Goal: Task Accomplishment & Management: Manage account settings

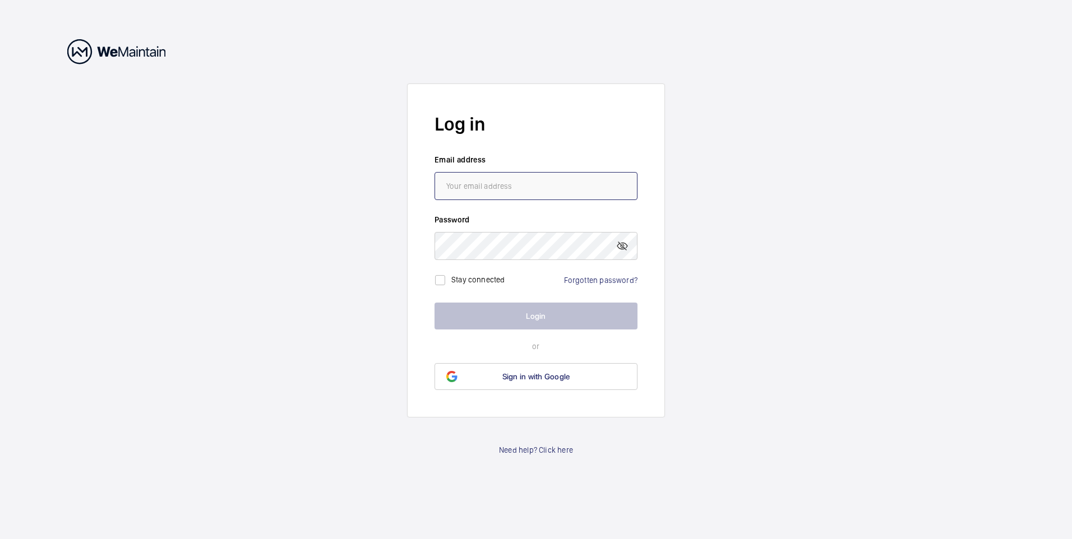
click at [496, 183] on input "email" at bounding box center [535, 186] width 203 height 28
type input "florina@buspace.co.uk"
click at [585, 278] on link "Forgotten password?" at bounding box center [600, 280] width 73 height 9
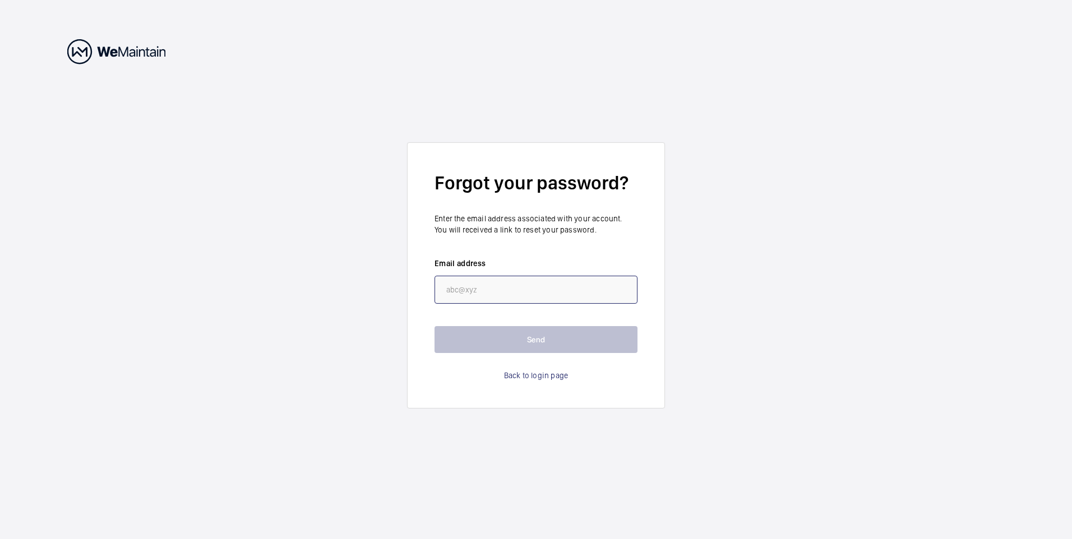
click at [465, 286] on input "email" at bounding box center [535, 290] width 203 height 28
type input "florina@buspace.co.uk"
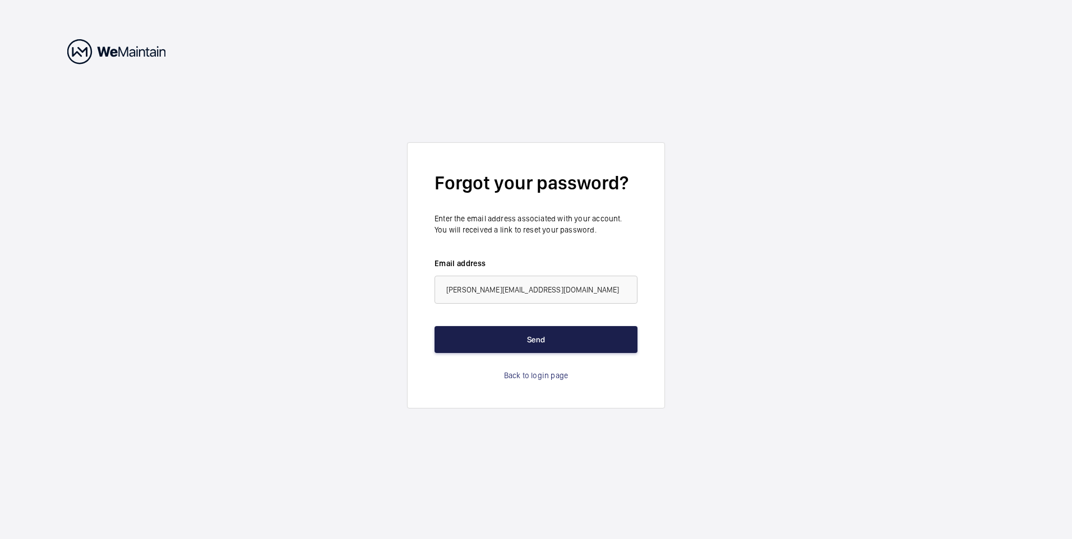
click at [498, 338] on button "Send" at bounding box center [535, 339] width 203 height 27
